Goal: Transaction & Acquisition: Download file/media

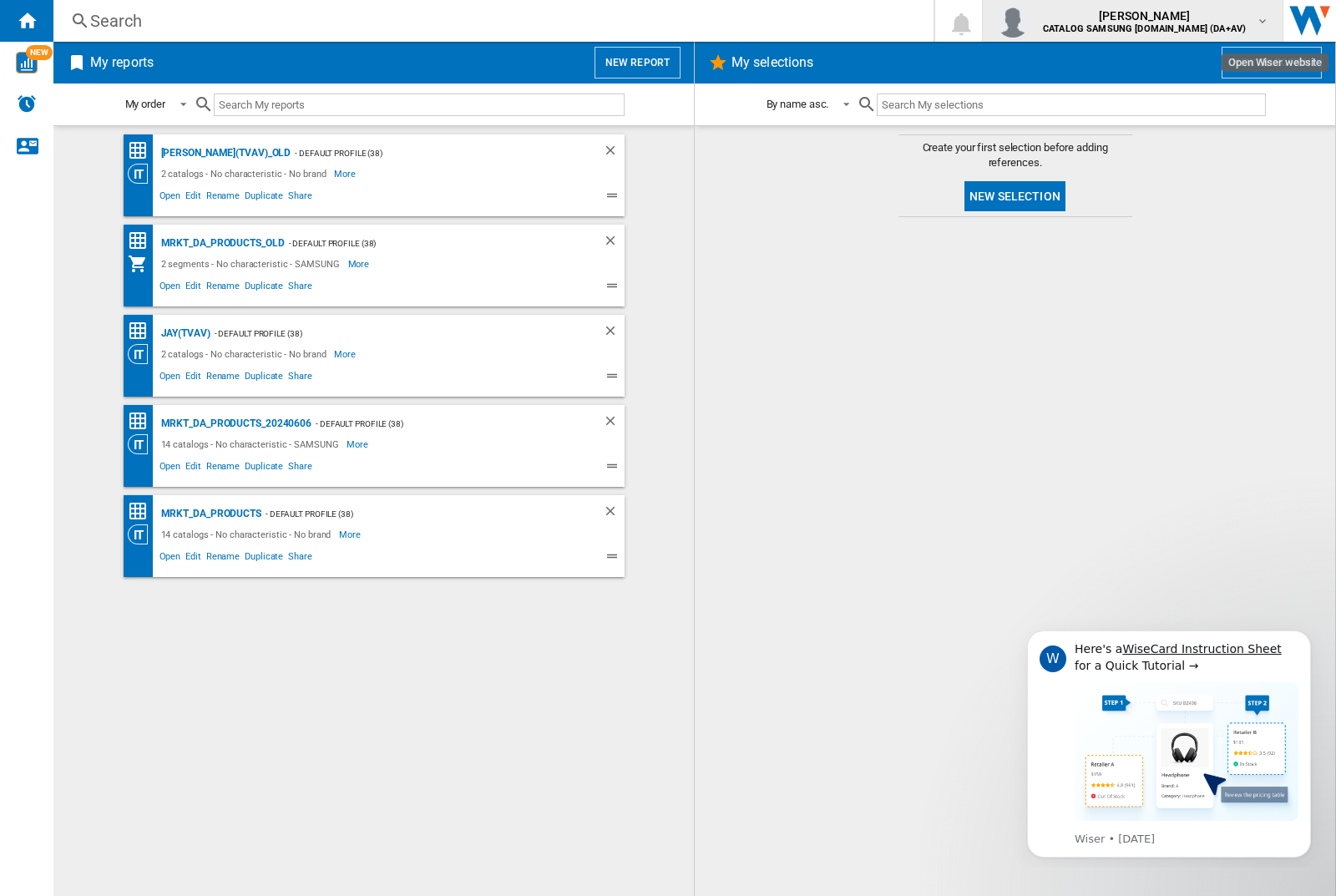
click at [1030, 21] on img "button" at bounding box center [1013, 21] width 33 height 33
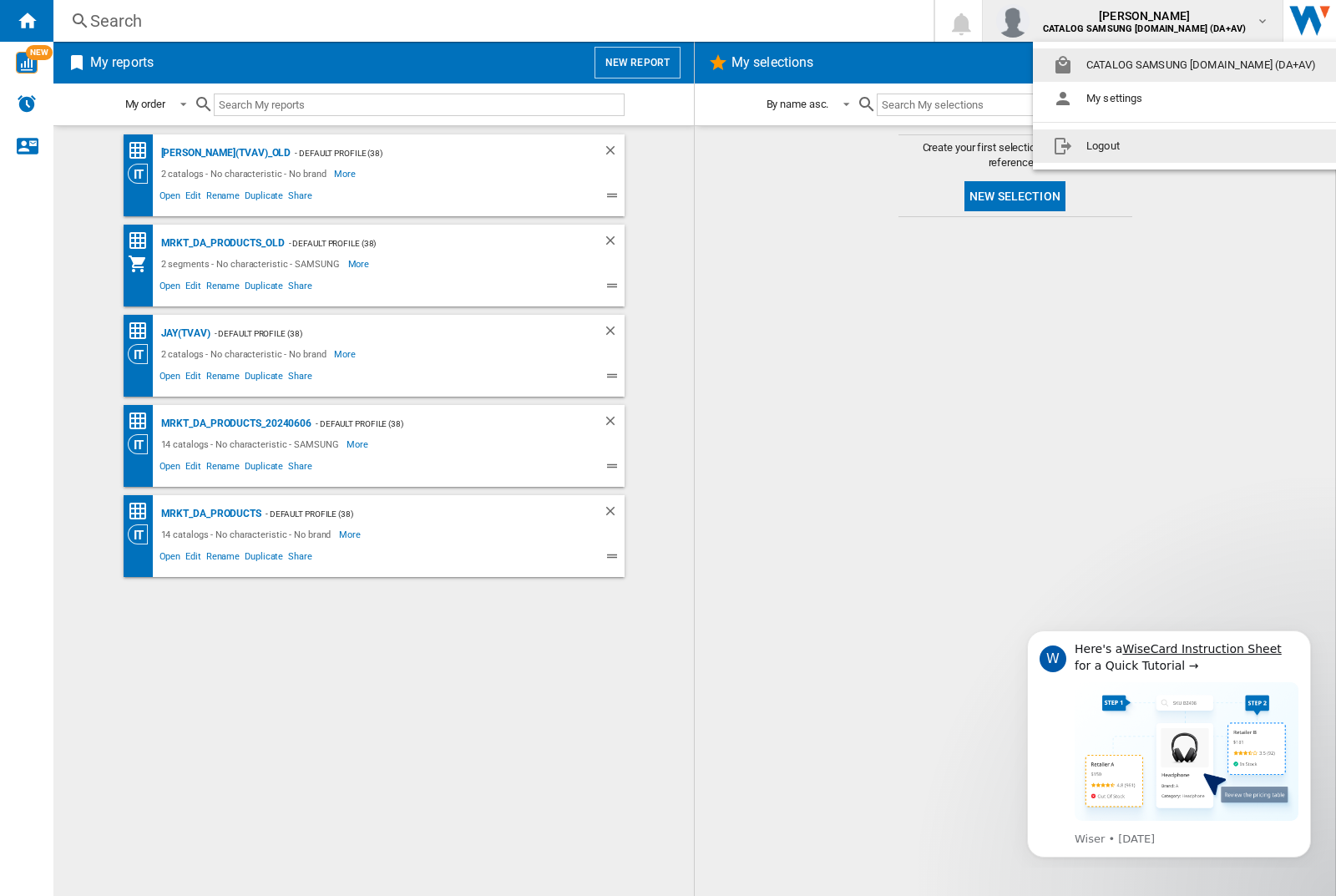
click at [1161, 146] on button "Logout" at bounding box center [1188, 146] width 310 height 33
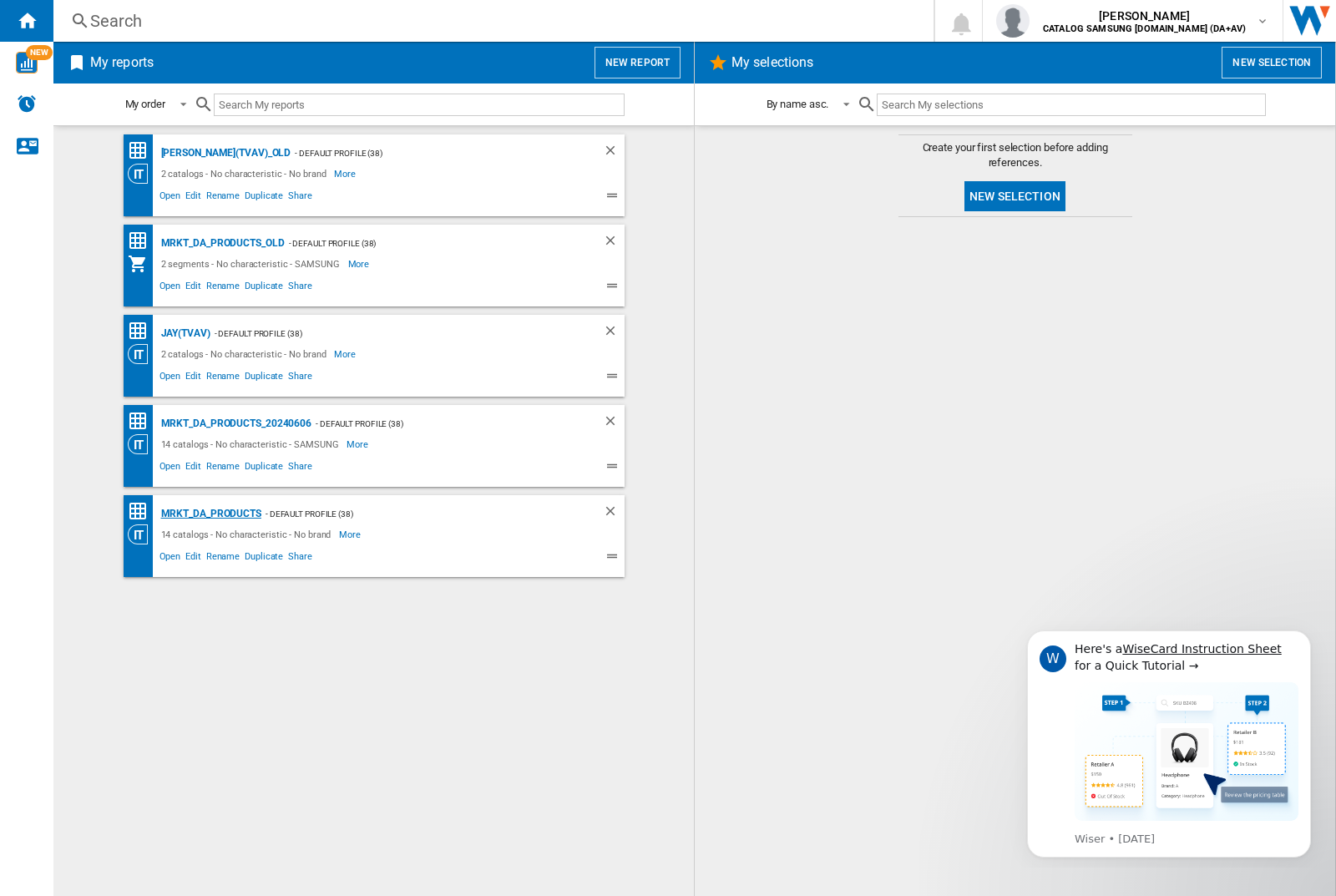
click at [211, 513] on div "MRKT_DA_PRODUCTS" at bounding box center [209, 513] width 104 height 21
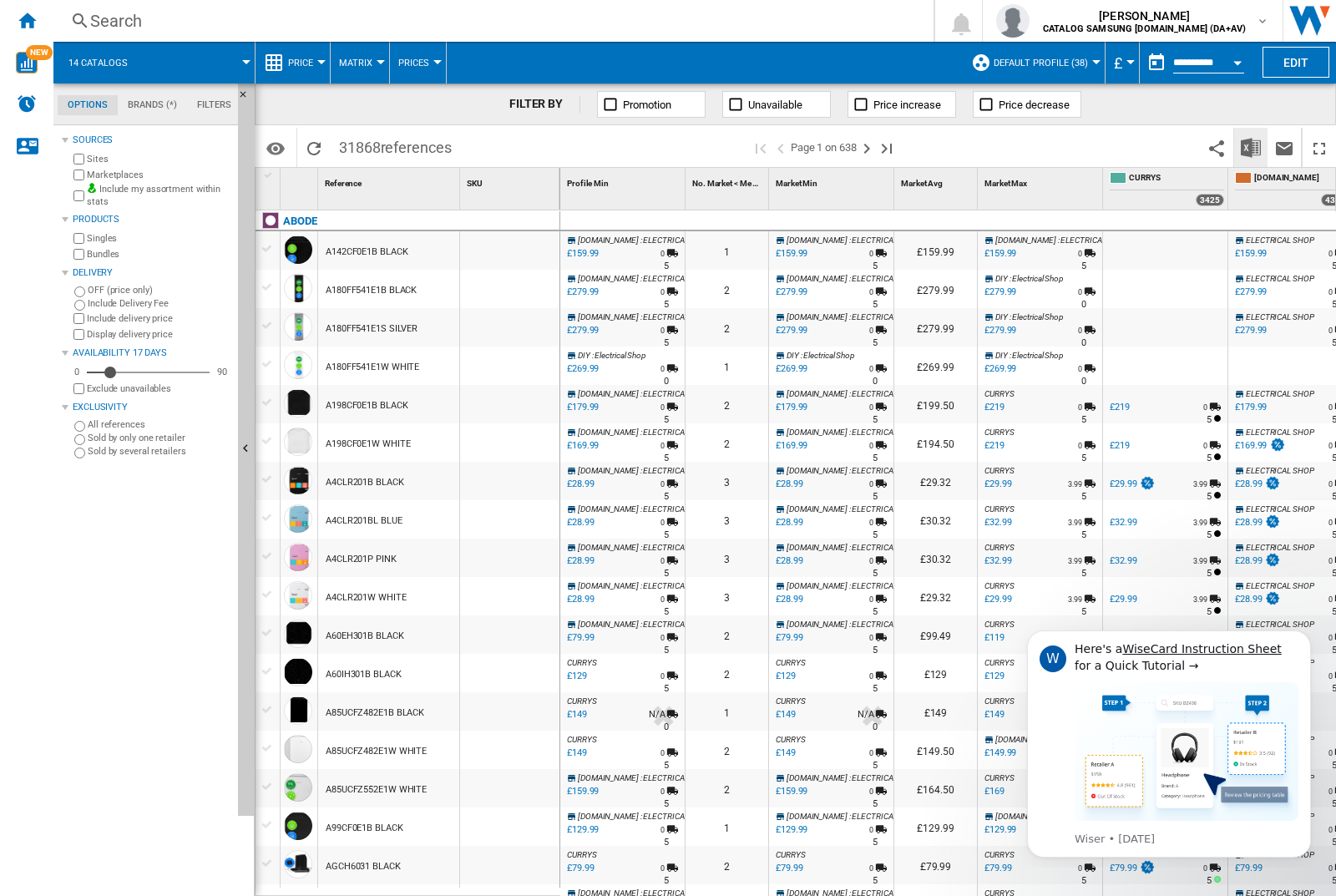
click at [1250, 146] on img "Download in Excel" at bounding box center [1251, 148] width 20 height 20
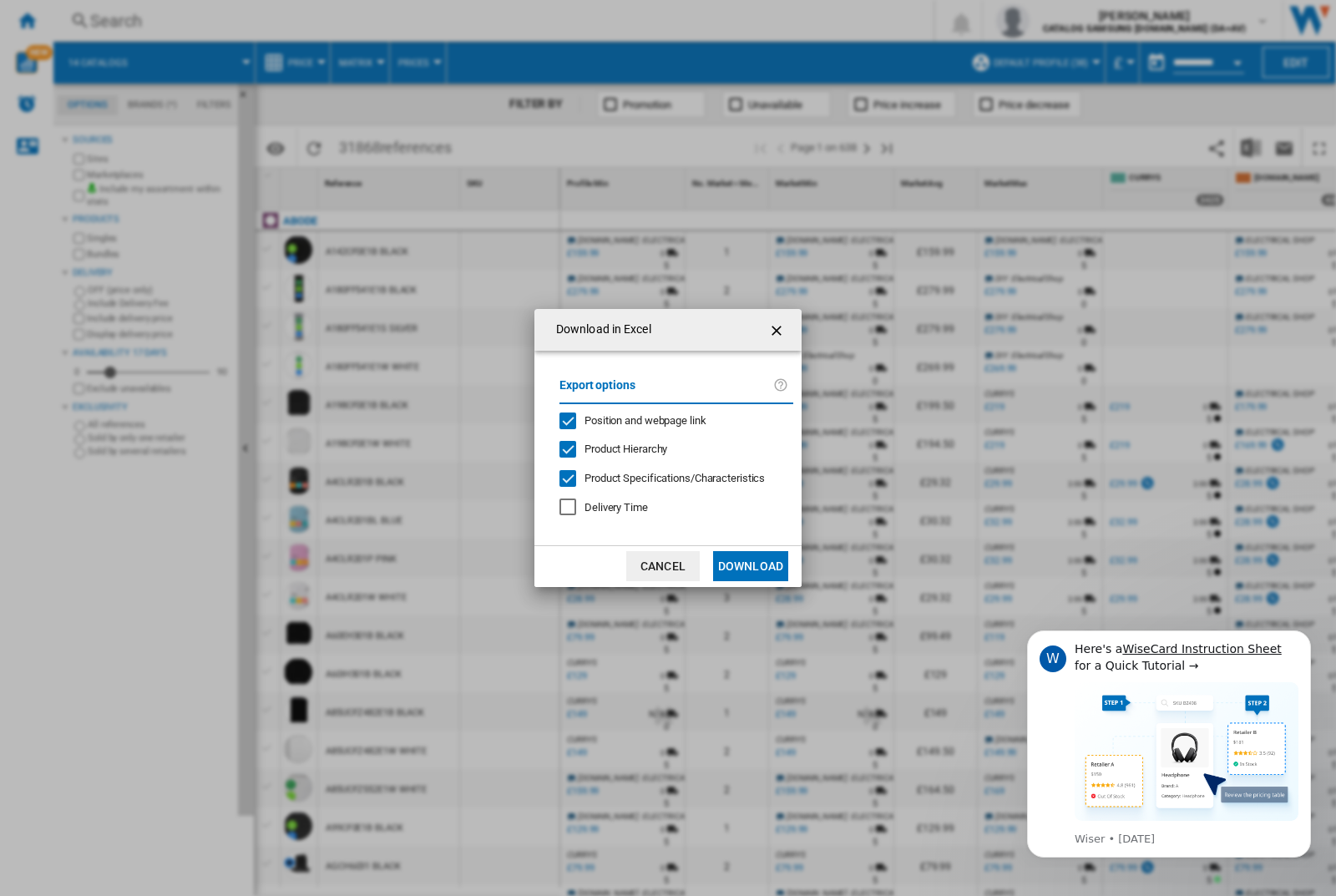
click at [634, 419] on span "Position and webpage link" at bounding box center [645, 420] width 122 height 13
click at [751, 566] on button "Download" at bounding box center [751, 566] width 75 height 30
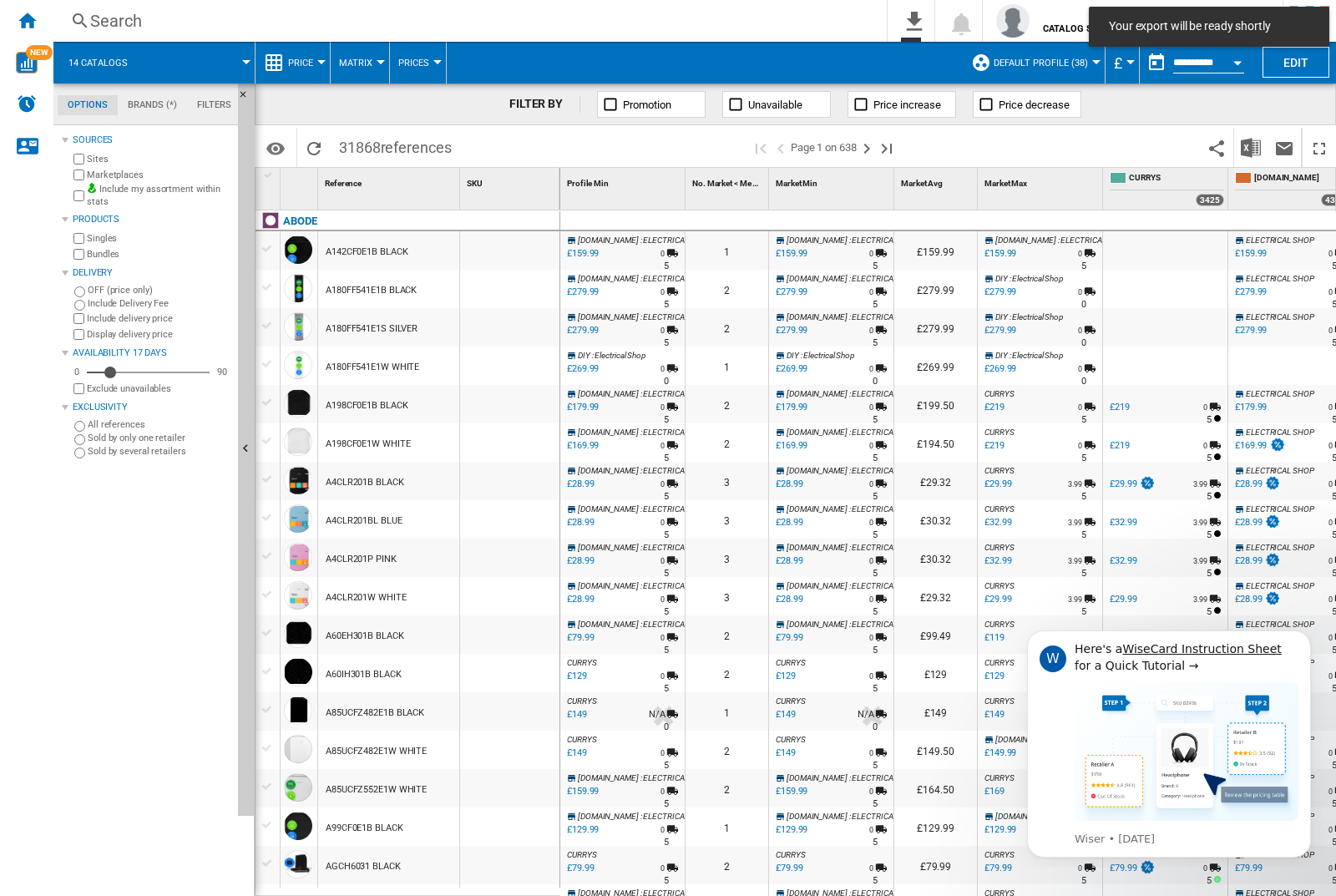
click at [1254, 116] on div "FILTER BY Promotion Unavailable Price increase Price decrease" at bounding box center [795, 104] width 1081 height 41
